Goal: Task Accomplishment & Management: Manage account settings

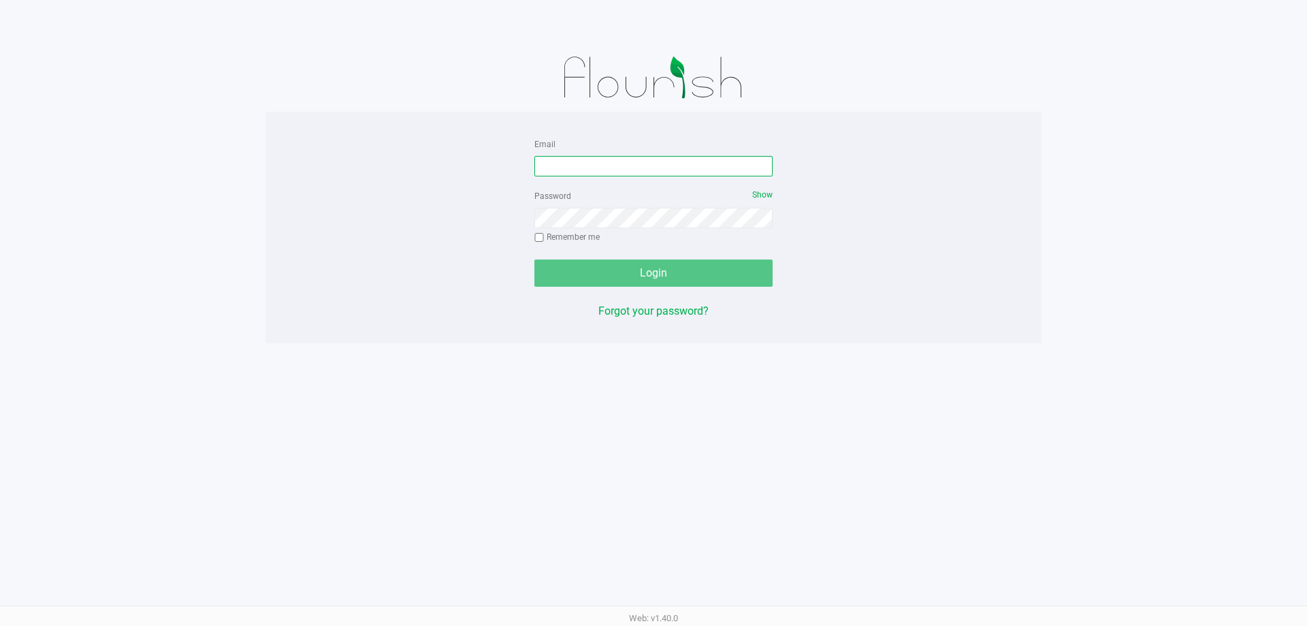
click at [565, 169] on input "Email" at bounding box center [654, 166] width 238 height 20
type input "mharrison@liveparallel.com"
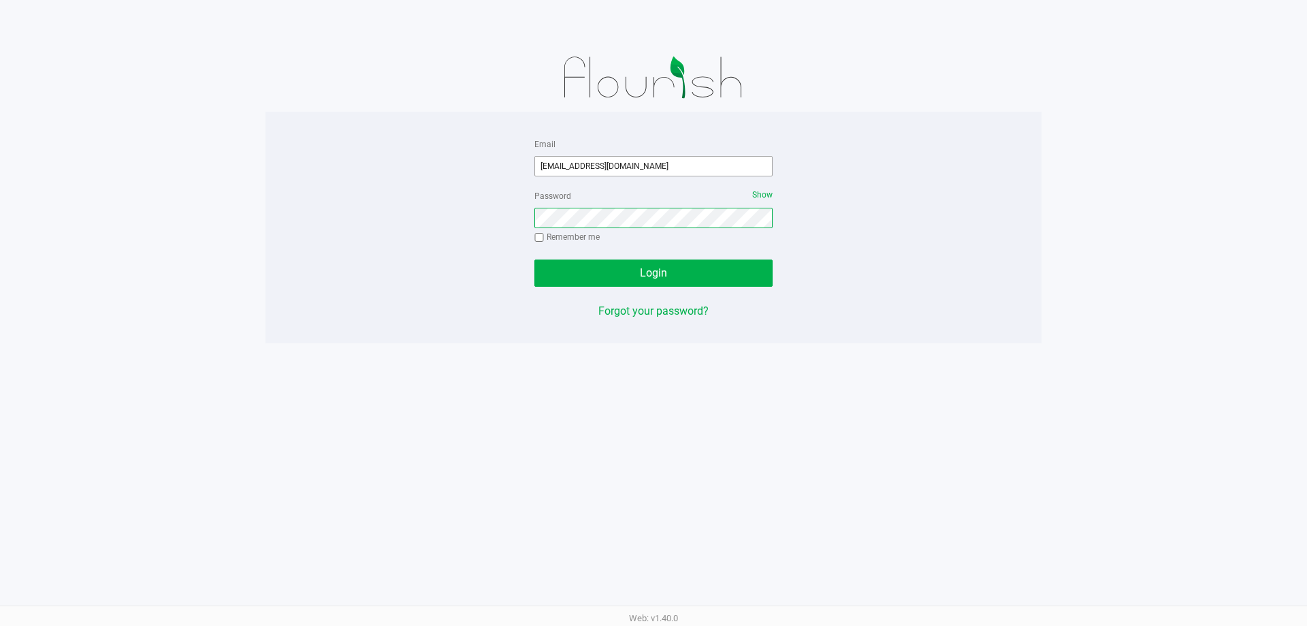
click at [535, 259] on button "Login" at bounding box center [654, 272] width 238 height 27
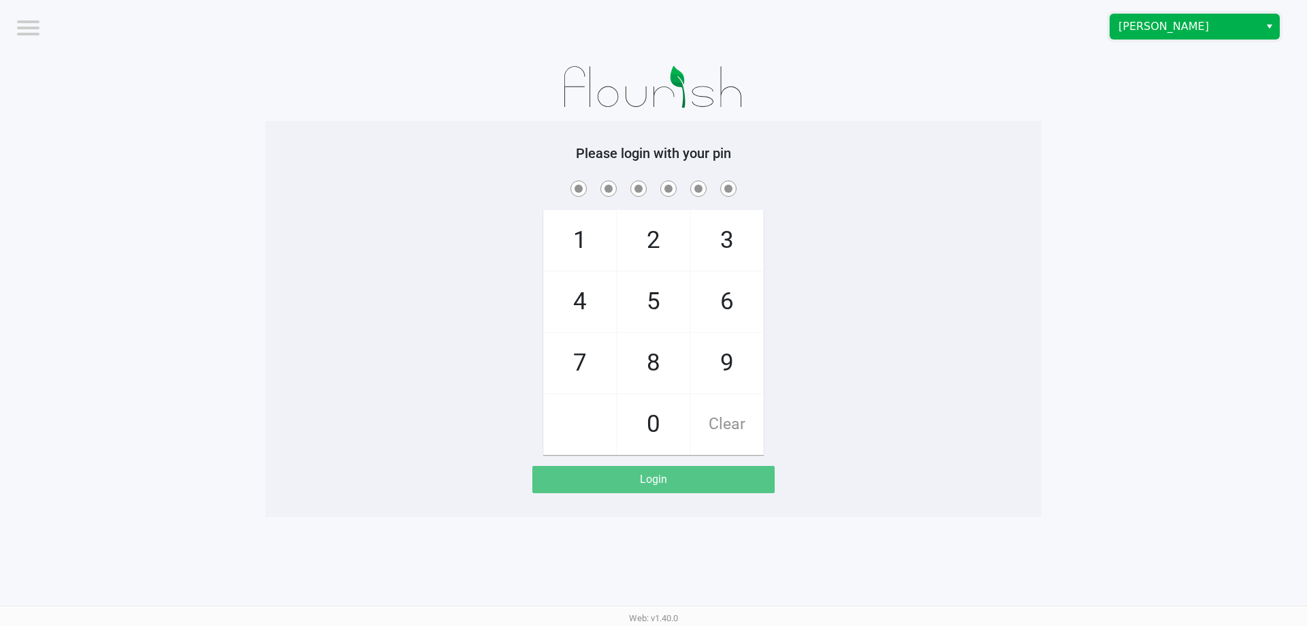
click at [1150, 29] on span "Brandon WC" at bounding box center [1185, 26] width 133 height 16
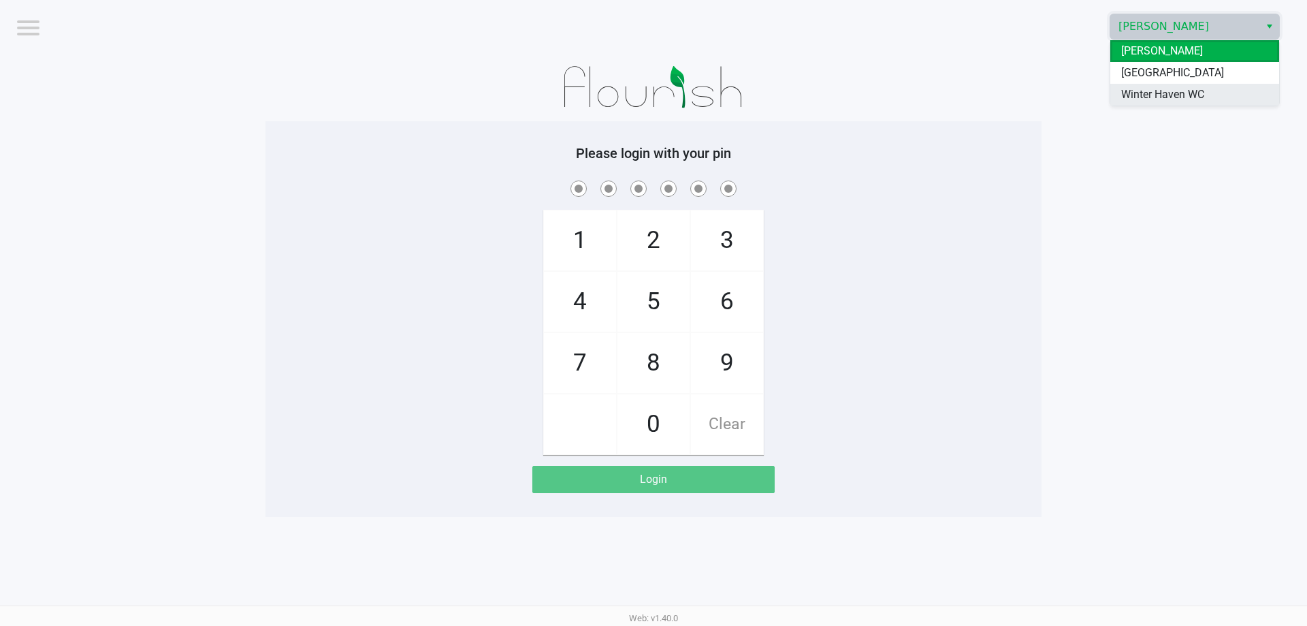
click at [1154, 93] on span "Winter Haven WC" at bounding box center [1163, 94] width 83 height 16
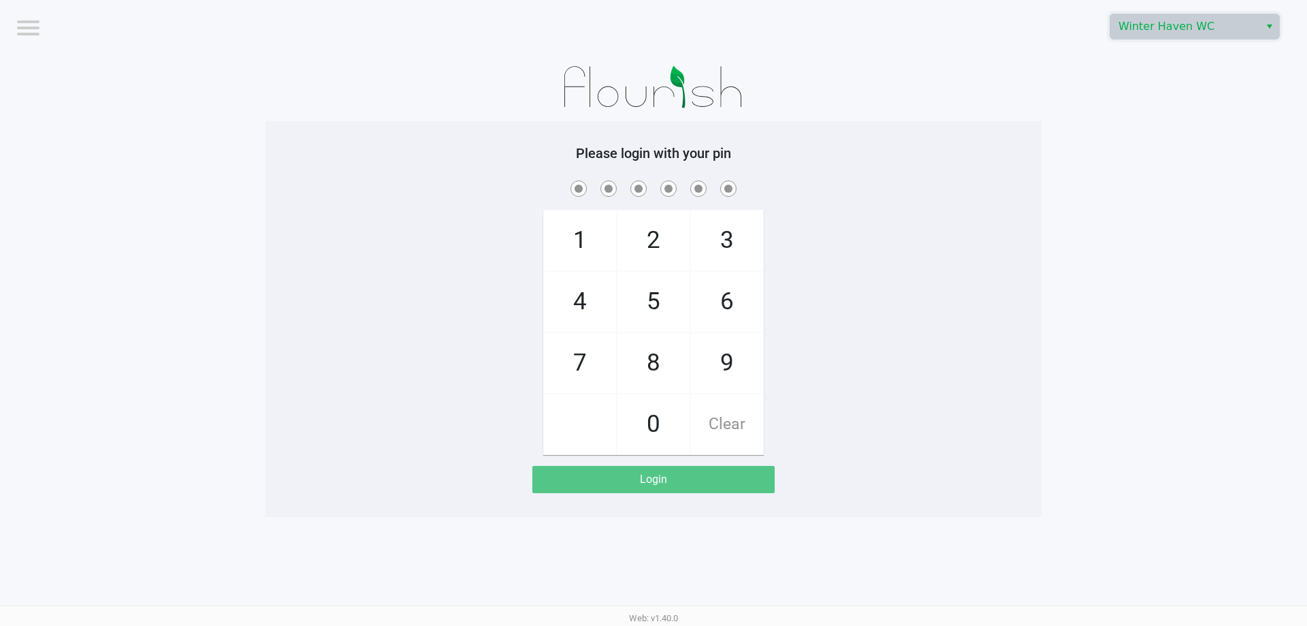
drag, startPoint x: 1094, startPoint y: 171, endPoint x: 831, endPoint y: 88, distance: 275.0
click at [1093, 172] on app-pos-login-wrapper "Logout Winter Haven WC Please login with your pin 1 4 7 2 5 8 0 3 6 9 Clear Log…" at bounding box center [653, 258] width 1307 height 517
click at [1169, 105] on app-pos-login-wrapper "Logout Winter Haven WC Please login with your pin 1 4 7 2 5 8 0 3 6 9 Clear Log…" at bounding box center [653, 258] width 1307 height 517
checkbox input "true"
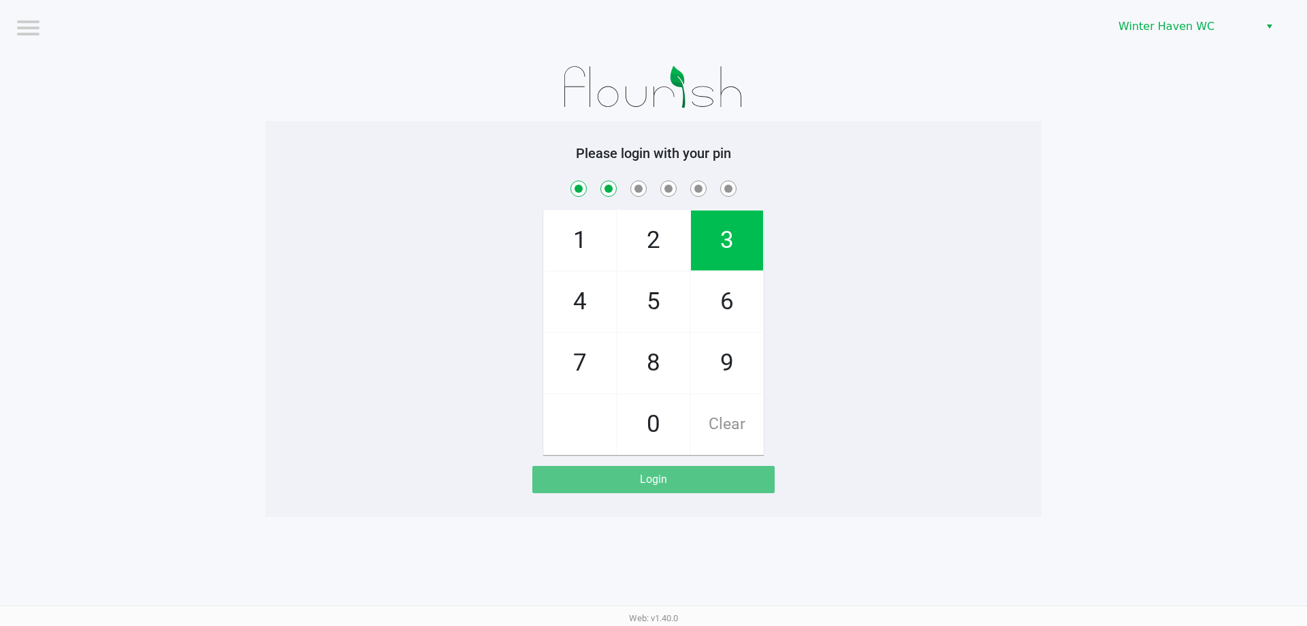
checkbox input "true"
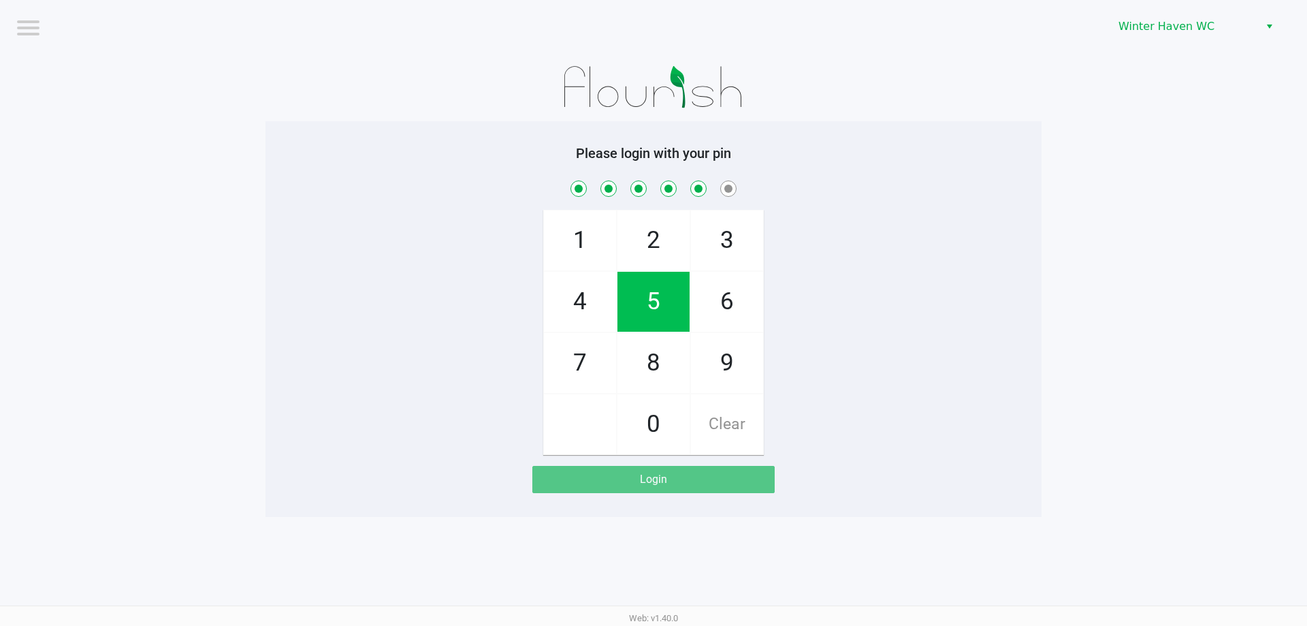
checkbox input "true"
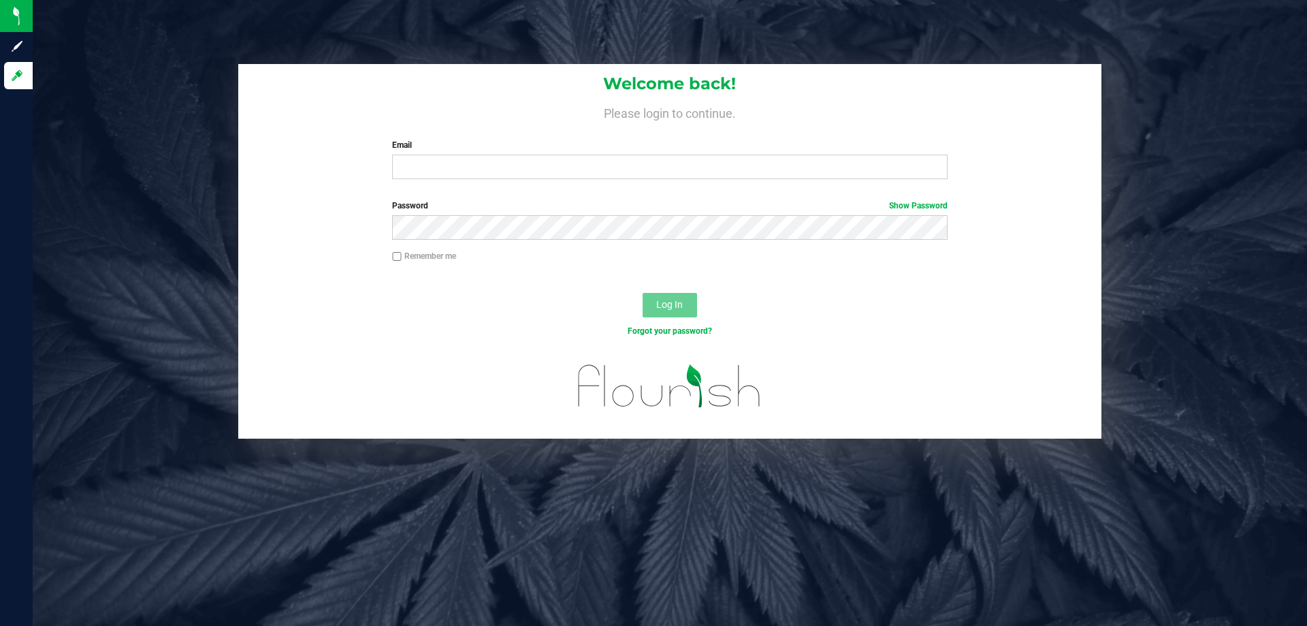
click at [799, 116] on h4 "Please login to continue." at bounding box center [669, 112] width 863 height 16
